Goal: Task Accomplishment & Management: Manage account settings

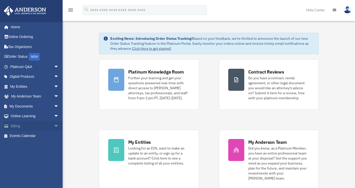
click at [21, 123] on link "Billing arrow_drop_down" at bounding box center [35, 126] width 63 height 10
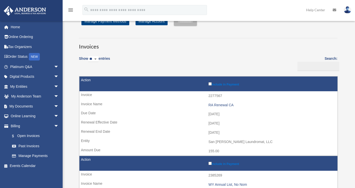
scroll to position [13, 0]
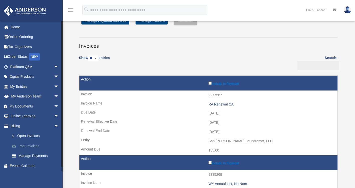
click at [31, 145] on link "Past Invoices" at bounding box center [36, 146] width 59 height 10
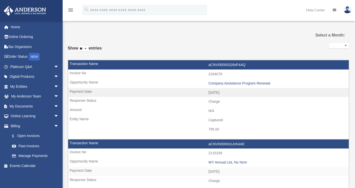
select select
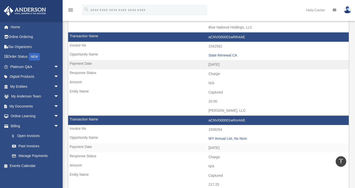
scroll to position [180, 0]
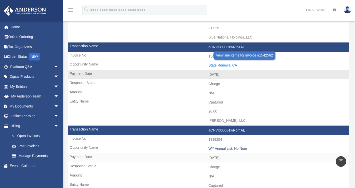
click at [225, 65] on div "State Renewal CA" at bounding box center [277, 65] width 138 height 4
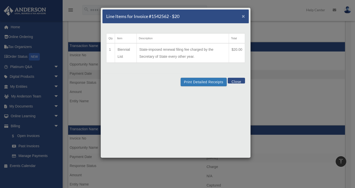
click at [243, 15] on span "×" at bounding box center [242, 16] width 3 height 6
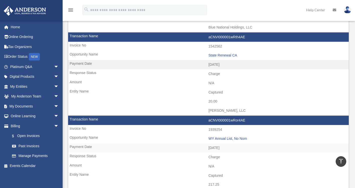
scroll to position [193, 0]
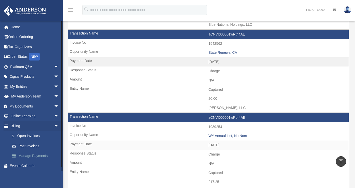
click at [47, 156] on link "Manage Payments" at bounding box center [36, 156] width 59 height 10
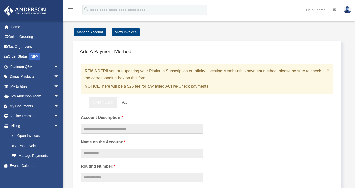
click at [103, 98] on link "Credit Card" at bounding box center [103, 102] width 29 height 11
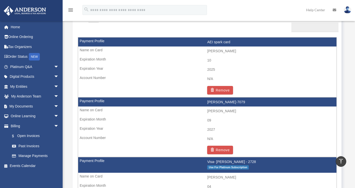
scroll to position [299, 0]
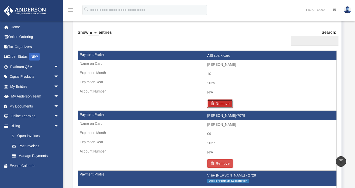
click at [220, 103] on button "Remove" at bounding box center [220, 104] width 26 height 9
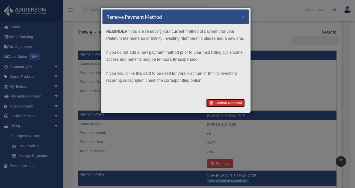
click at [223, 101] on link "Confirm Removal" at bounding box center [225, 103] width 39 height 9
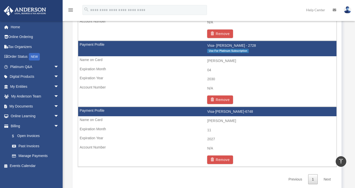
scroll to position [398, 0]
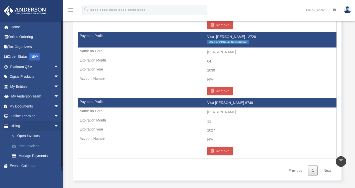
click at [30, 144] on link "Past Invoices" at bounding box center [36, 146] width 59 height 10
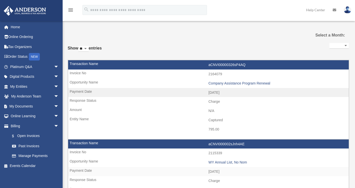
select select
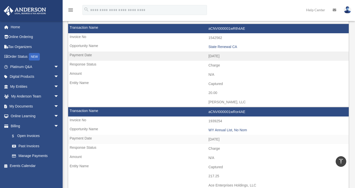
scroll to position [226, 0]
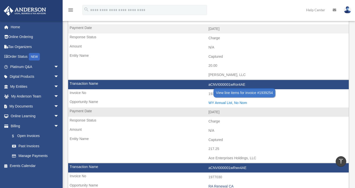
click at [235, 103] on div "WY Annual List, No Nom" at bounding box center [277, 103] width 138 height 4
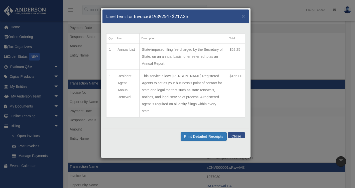
click at [237, 132] on button "Close" at bounding box center [235, 135] width 17 height 6
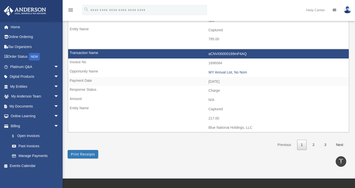
scroll to position [756, 0]
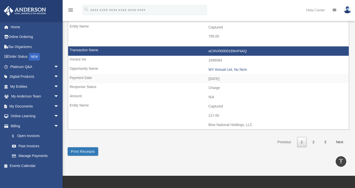
click at [314, 141] on link "2" at bounding box center [314, 142] width 10 height 10
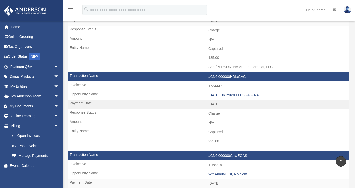
scroll to position [330, 0]
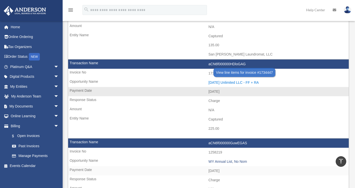
click at [237, 82] on div "2023.09.12 Unlimited LLC - FF + RA" at bounding box center [277, 83] width 138 height 4
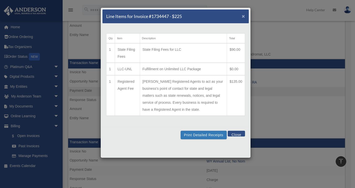
click at [243, 17] on span "×" at bounding box center [242, 16] width 3 height 6
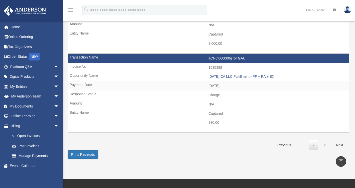
scroll to position [744, 0]
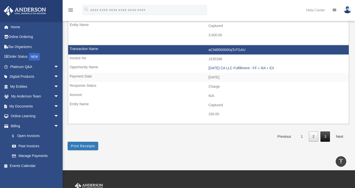
click at [325, 135] on link "3" at bounding box center [325, 137] width 10 height 10
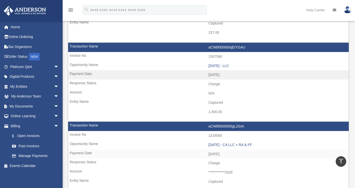
scroll to position [157, 0]
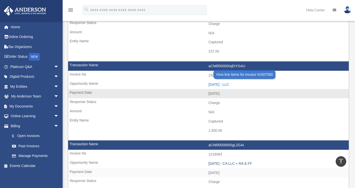
click at [229, 84] on div "2023.02.28 - LLC" at bounding box center [277, 85] width 138 height 4
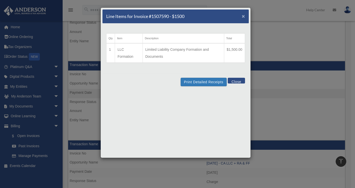
click at [243, 17] on span "×" at bounding box center [242, 16] width 3 height 6
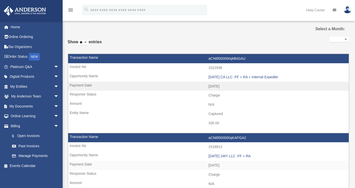
scroll to position [0, 0]
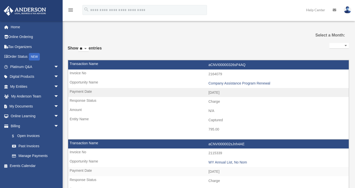
select select
drag, startPoint x: 0, startPoint y: 0, endPoint x: 238, endPoint y: 41, distance: 242.0
drag, startPoint x: 238, startPoint y: 41, endPoint x: 194, endPoint y: 46, distance: 44.3
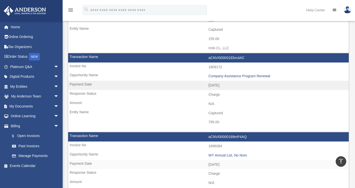
scroll to position [837, 0]
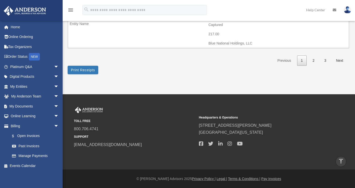
click at [302, 61] on link "1" at bounding box center [302, 61] width 10 height 10
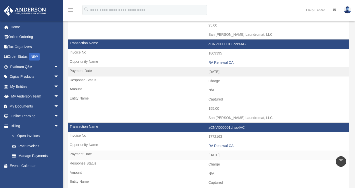
scroll to position [509, 0]
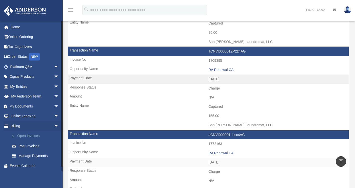
click at [31, 135] on link "$ Open Invoices" at bounding box center [36, 136] width 59 height 10
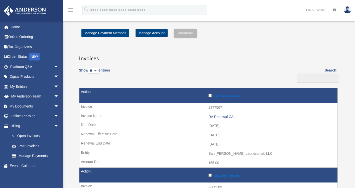
scroll to position [20, 0]
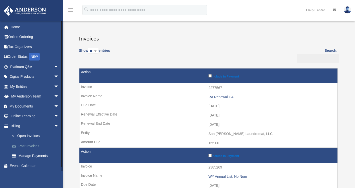
click at [35, 145] on link "Past Invoices" at bounding box center [36, 146] width 59 height 10
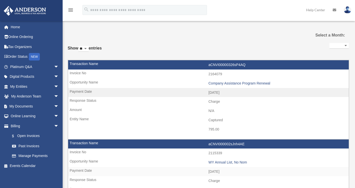
select select
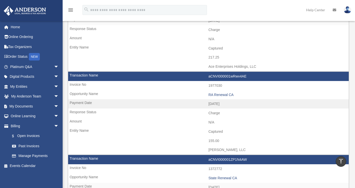
scroll to position [324, 0]
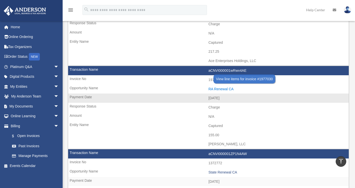
click at [228, 89] on div "RA Renewal CA" at bounding box center [277, 89] width 138 height 4
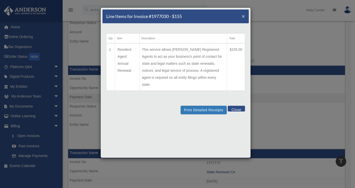
click at [243, 17] on span "×" at bounding box center [242, 16] width 3 height 6
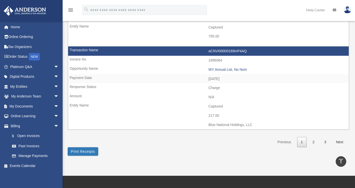
scroll to position [757, 0]
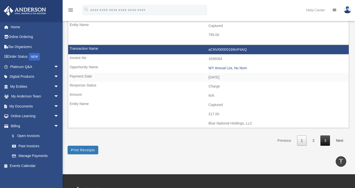
click at [327, 140] on link "3" at bounding box center [325, 141] width 10 height 10
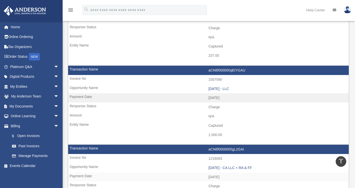
scroll to position [144, 0]
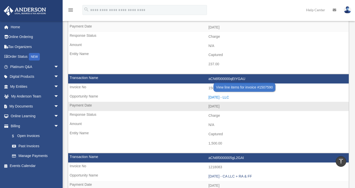
click at [220, 98] on div "2023.02.28 - LLC" at bounding box center [277, 97] width 138 height 4
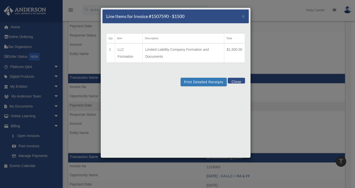
click at [235, 80] on button "Close" at bounding box center [235, 81] width 17 height 6
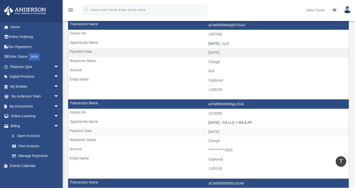
scroll to position [208, 0]
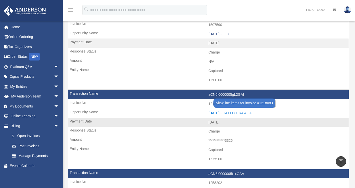
click at [249, 112] on div "2022.11.16 - CA LLC + RA & FF" at bounding box center [277, 113] width 138 height 4
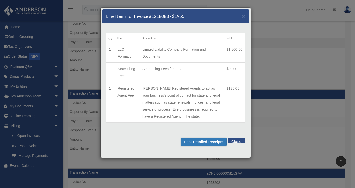
click at [236, 139] on button "Close" at bounding box center [235, 141] width 17 height 6
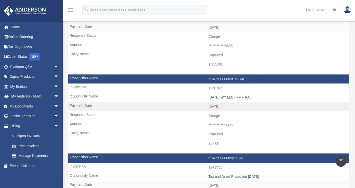
scroll to position [306, 0]
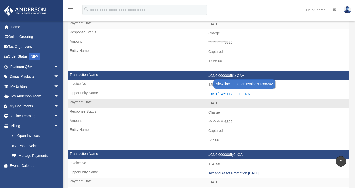
click at [235, 94] on div "2022.09.06 WY LLC - FF + RA" at bounding box center [277, 94] width 138 height 4
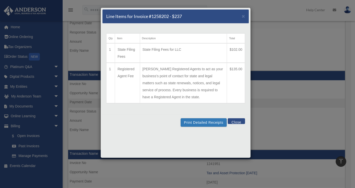
click at [236, 120] on button "Close" at bounding box center [235, 121] width 17 height 6
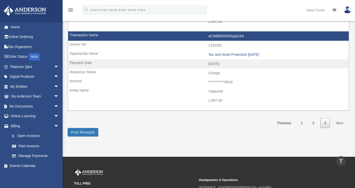
scroll to position [511, 0]
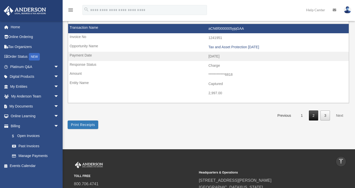
click at [311, 116] on link "2" at bounding box center [314, 116] width 10 height 10
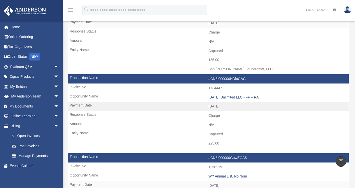
scroll to position [314, 0]
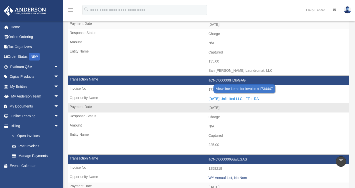
click at [252, 99] on div "2023.09.12 Unlimited LLC - FF + RA" at bounding box center [277, 99] width 138 height 4
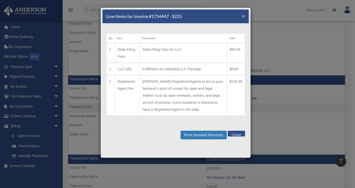
click at [243, 16] on span "×" at bounding box center [242, 16] width 3 height 6
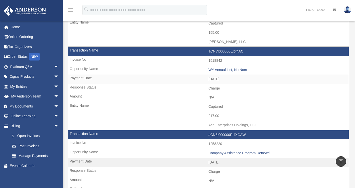
scroll to position [91, 0]
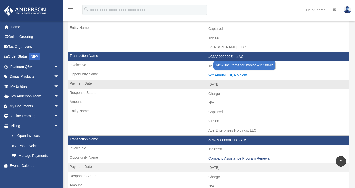
click at [243, 75] on div "WY Annual List, No Nom" at bounding box center [277, 75] width 138 height 4
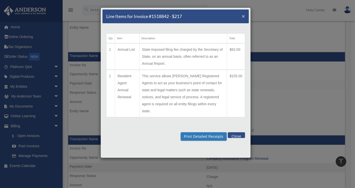
click at [243, 16] on span "×" at bounding box center [242, 16] width 3 height 6
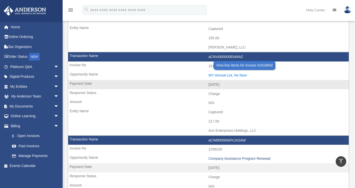
click at [230, 74] on div "WY Annual List, No Nom" at bounding box center [277, 75] width 138 height 4
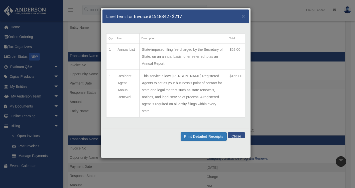
click at [235, 132] on button "Close" at bounding box center [235, 135] width 17 height 6
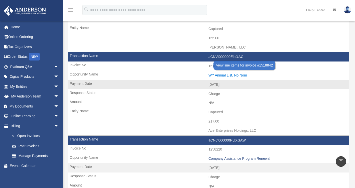
click at [243, 76] on div "WY Annual List, No Nom" at bounding box center [277, 75] width 138 height 4
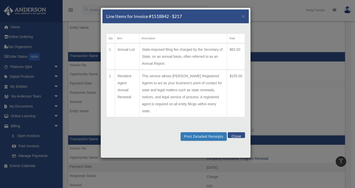
click at [233, 132] on button "Close" at bounding box center [235, 135] width 17 height 6
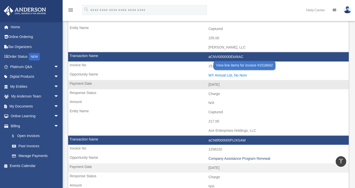
click at [226, 77] on div "WY Annual List, No Nom" at bounding box center [277, 75] width 138 height 4
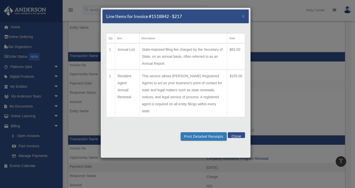
click at [235, 132] on button "Close" at bounding box center [235, 135] width 17 height 6
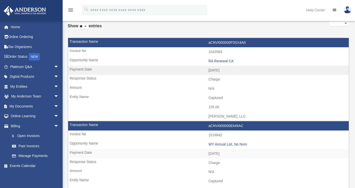
scroll to position [21, 0]
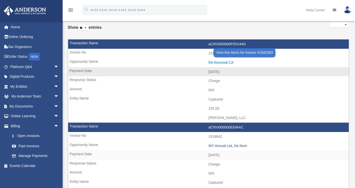
click at [232, 63] on div "RA Renewal CA" at bounding box center [277, 63] width 138 height 4
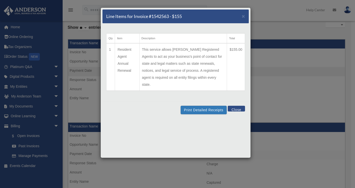
click at [236, 106] on button "Close" at bounding box center [235, 109] width 17 height 6
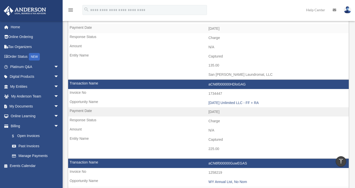
scroll to position [315, 0]
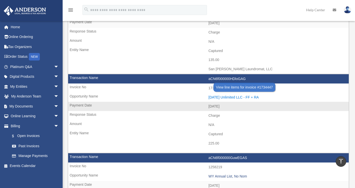
click at [241, 97] on div "2023.09.12 Unlimited LLC - FF + RA" at bounding box center [277, 97] width 138 height 4
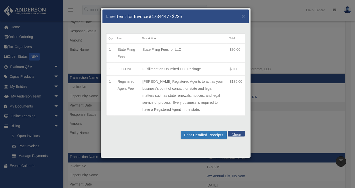
click at [234, 134] on button "Close" at bounding box center [235, 134] width 17 height 6
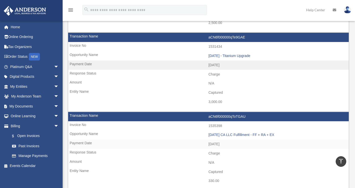
scroll to position [708, 0]
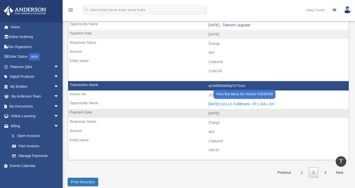
click at [246, 105] on div "2023.03.20 CA LLC Fulfillment - FF + RA + EX" at bounding box center [277, 104] width 138 height 4
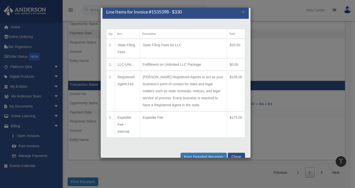
scroll to position [0, 0]
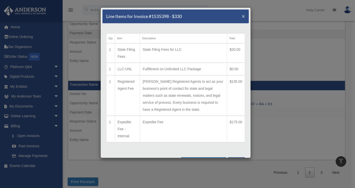
click at [241, 17] on span "×" at bounding box center [242, 16] width 3 height 6
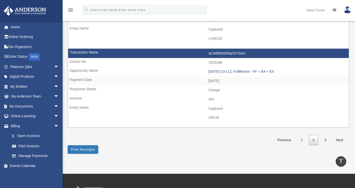
scroll to position [739, 0]
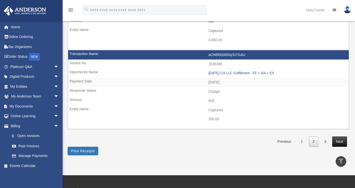
click at [340, 141] on link "Next" at bounding box center [339, 142] width 15 height 10
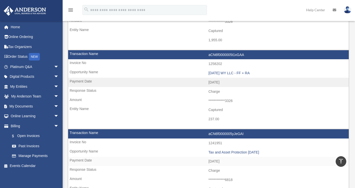
scroll to position [319, 0]
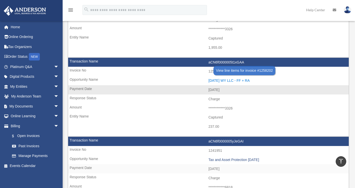
click at [250, 80] on div "2022.09.06 WY LLC - FF + RA" at bounding box center [277, 81] width 138 height 4
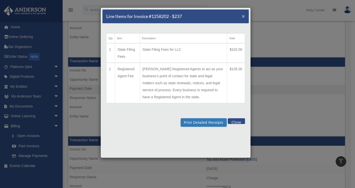
click at [243, 17] on span "×" at bounding box center [242, 16] width 3 height 6
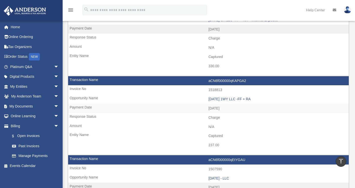
scroll to position [62, 0]
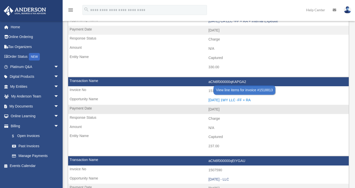
click at [253, 99] on div "2023.03.07 1WY LLC -FF + RA" at bounding box center [277, 100] width 138 height 4
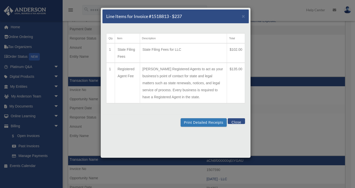
click at [238, 121] on button "Close" at bounding box center [235, 121] width 17 height 6
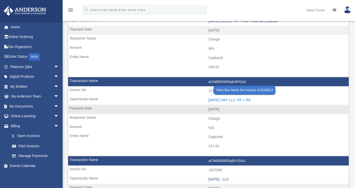
click at [231, 98] on div "2023.03.07 1WY LLC -FF + RA" at bounding box center [277, 100] width 138 height 4
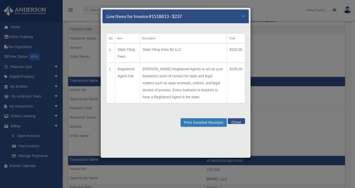
click at [236, 122] on button "Close" at bounding box center [235, 121] width 17 height 6
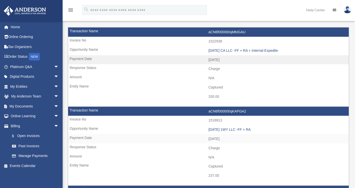
scroll to position [36, 0]
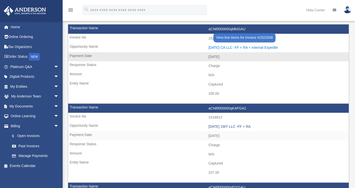
click at [273, 47] on div "2023.03.10 CA LLC -FF + RA + Internal Expedite" at bounding box center [277, 48] width 138 height 4
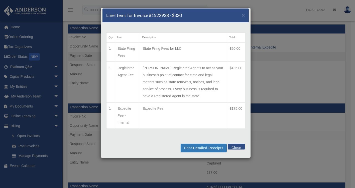
scroll to position [0, 0]
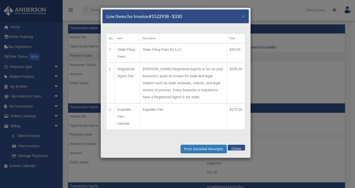
click at [232, 146] on button "Close" at bounding box center [235, 148] width 17 height 6
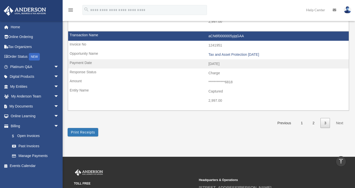
scroll to position [501, 0]
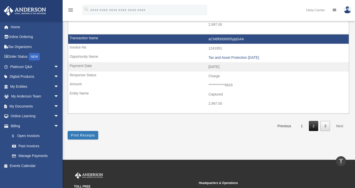
click at [315, 128] on link "2" at bounding box center [314, 126] width 10 height 10
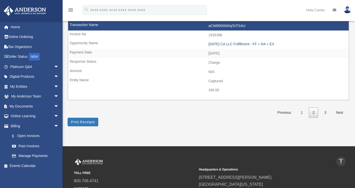
scroll to position [764, 0]
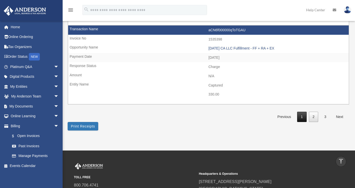
click at [300, 116] on link "1" at bounding box center [302, 117] width 10 height 10
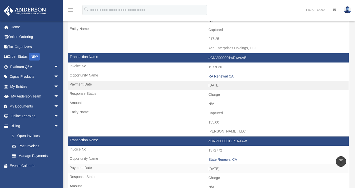
scroll to position [339, 0]
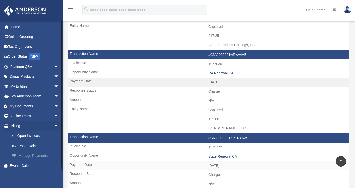
click at [46, 154] on link "Manage Payments" at bounding box center [36, 156] width 59 height 10
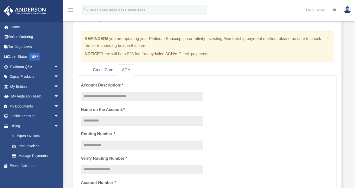
scroll to position [37, 0]
